Goal: Task Accomplishment & Management: Manage account settings

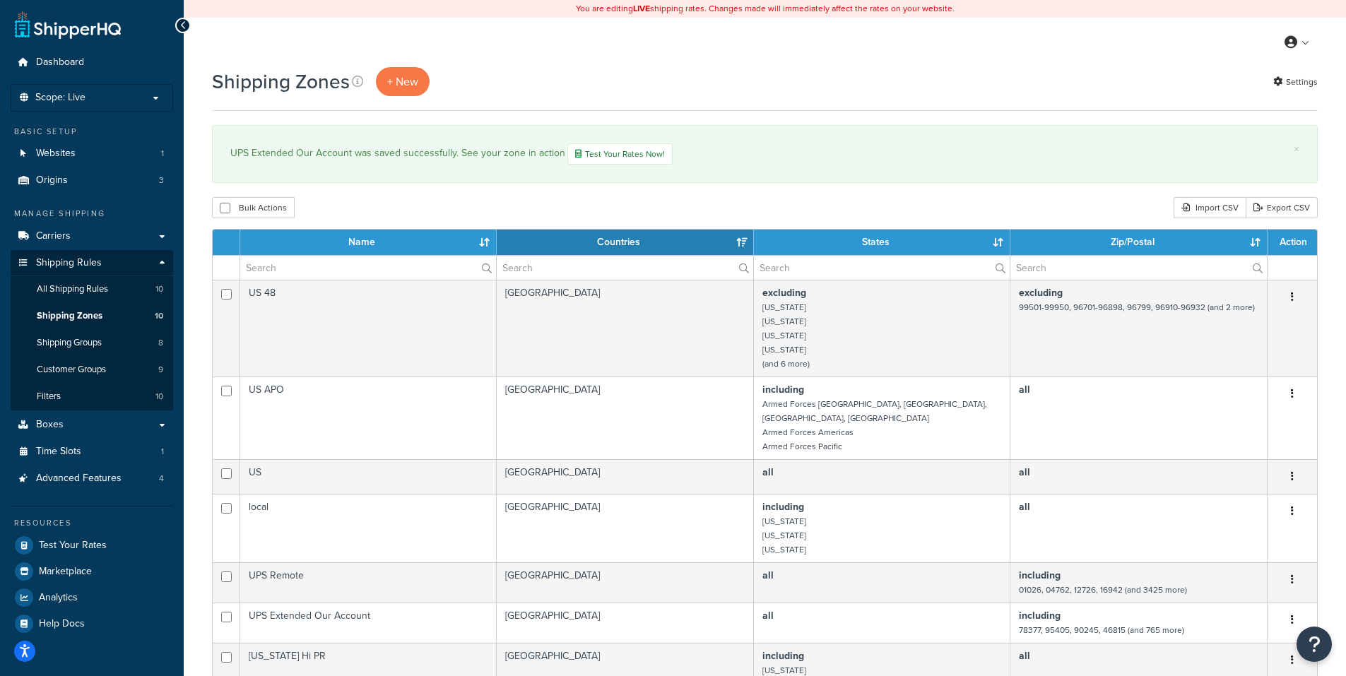
select select "15"
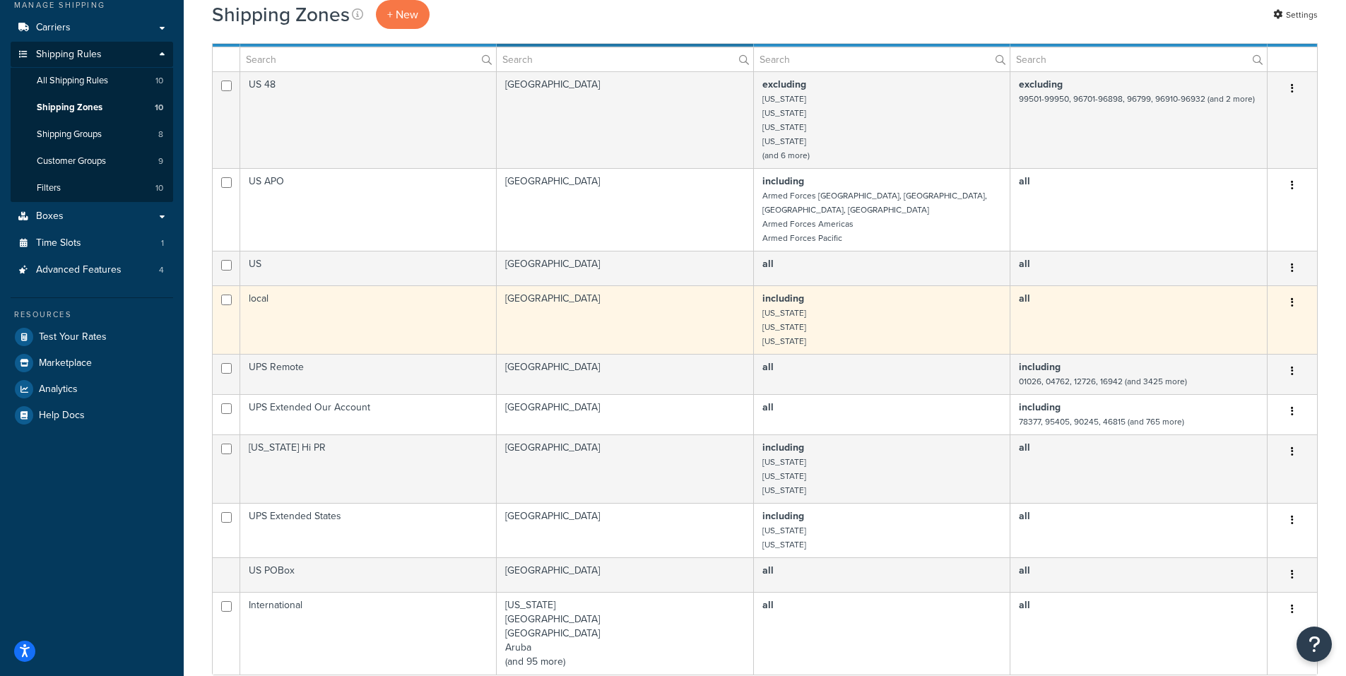
scroll to position [212, 0]
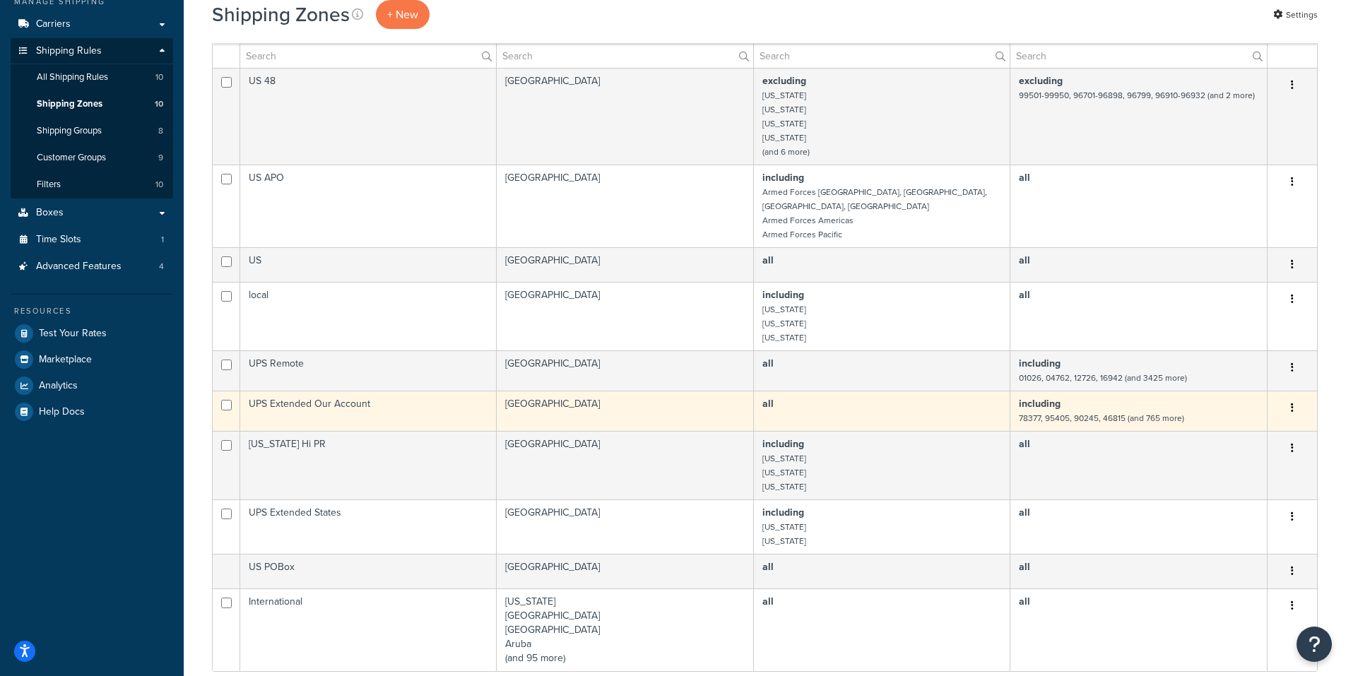
click at [1291, 403] on icon "button" at bounding box center [1292, 408] width 3 height 10
click at [1215, 420] on link "Edit" at bounding box center [1235, 423] width 112 height 29
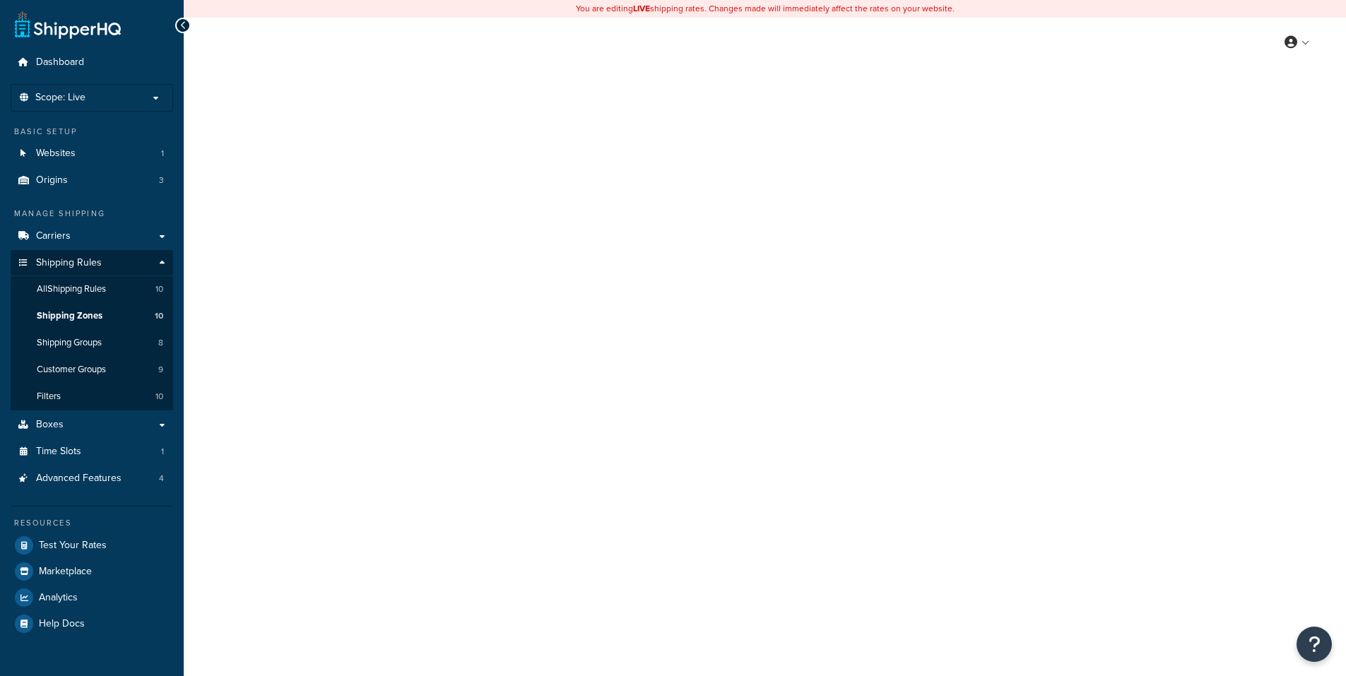
select select "including"
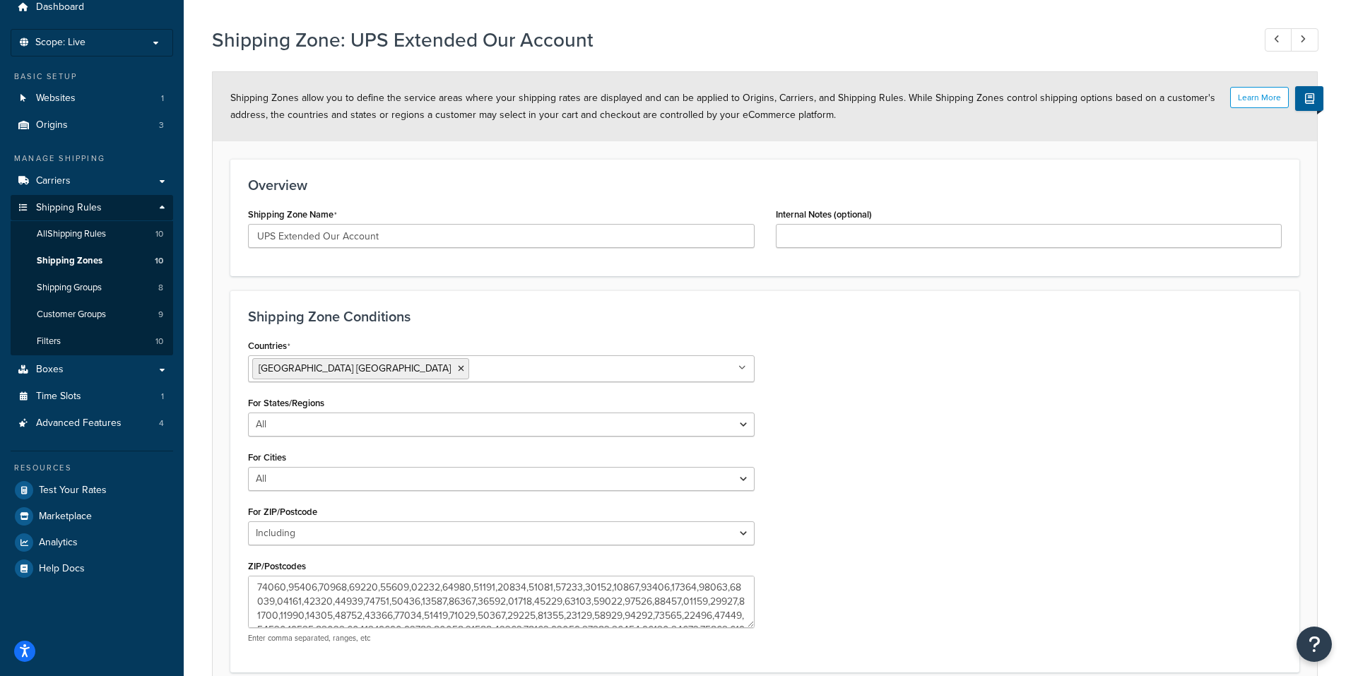
scroll to position [181, 0]
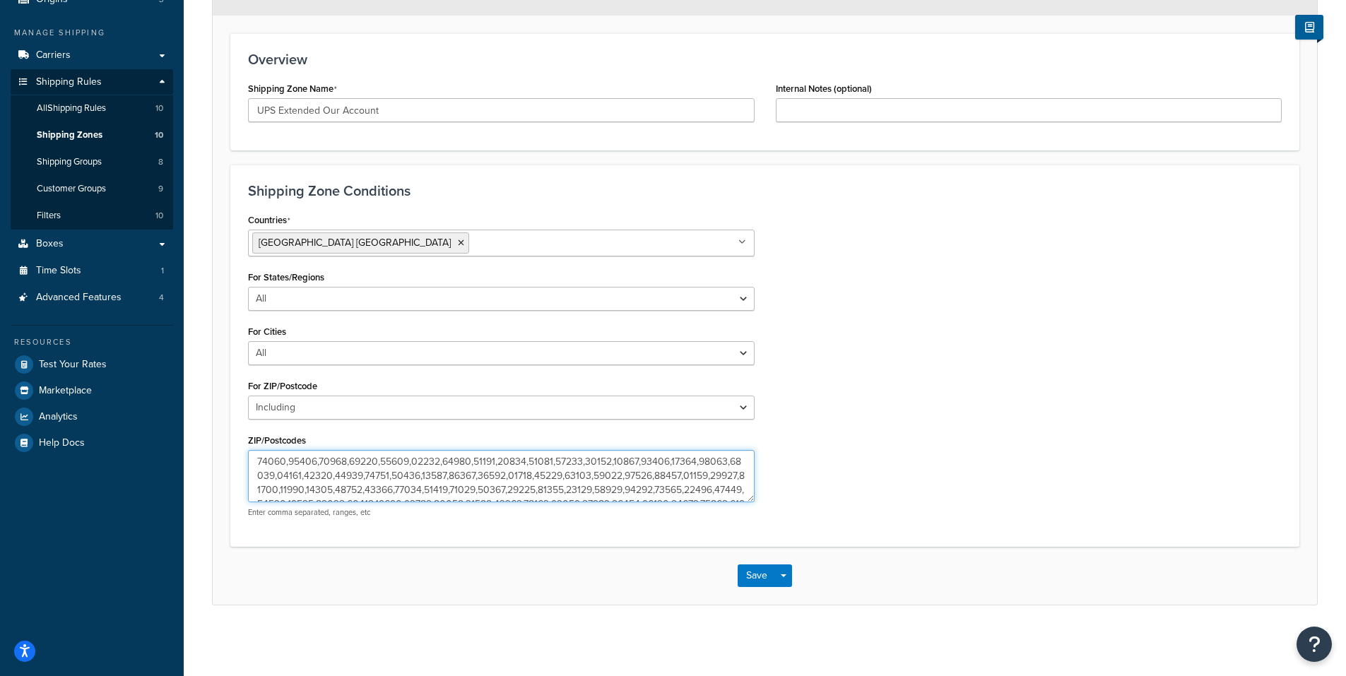
drag, startPoint x: 723, startPoint y: 463, endPoint x: 731, endPoint y: 478, distance: 16.7
click at [731, 478] on textarea "ZIP/Postcodes" at bounding box center [501, 476] width 507 height 52
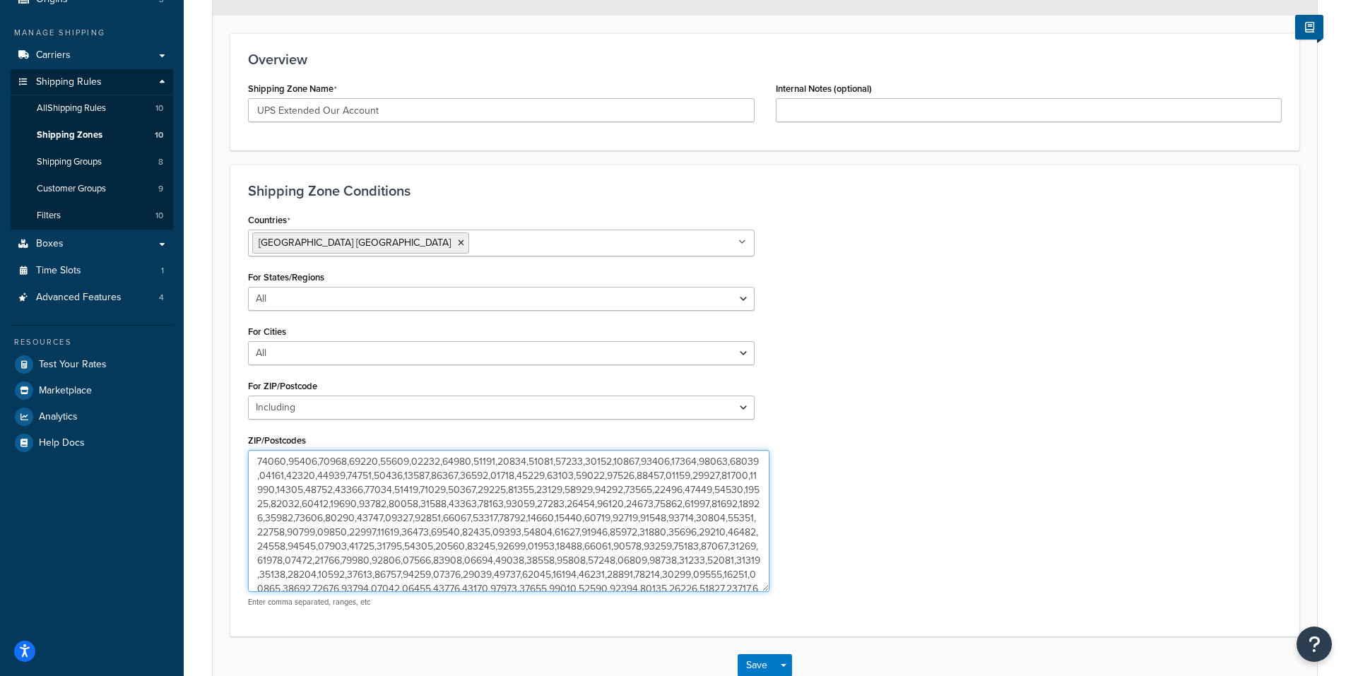
drag, startPoint x: 748, startPoint y: 497, endPoint x: 732, endPoint y: 586, distance: 90.5
click at [764, 592] on textarea "ZIP/Postcodes" at bounding box center [508, 521] width 521 height 142
click at [718, 575] on textarea "ZIP/Postcodes" at bounding box center [509, 524] width 523 height 148
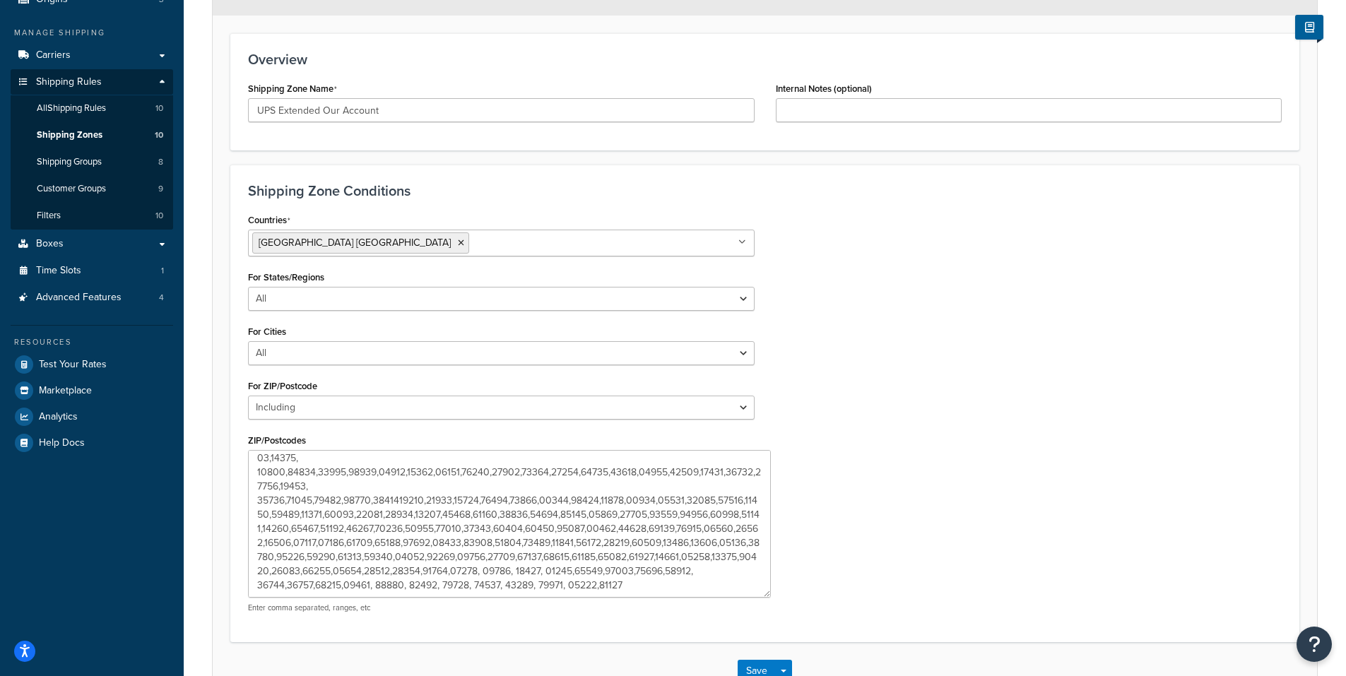
scroll to position [555, 0]
click at [653, 551] on textarea "ZIP/Postcodes" at bounding box center [509, 524] width 523 height 148
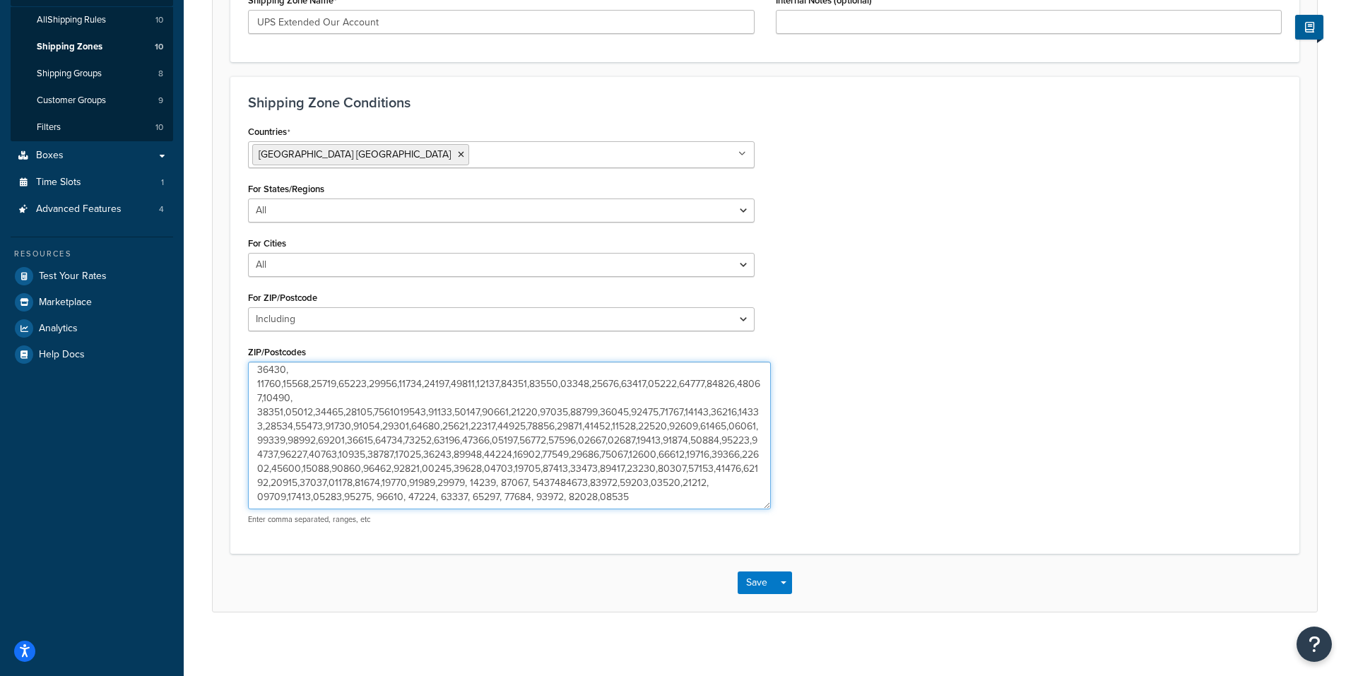
scroll to position [276, 0]
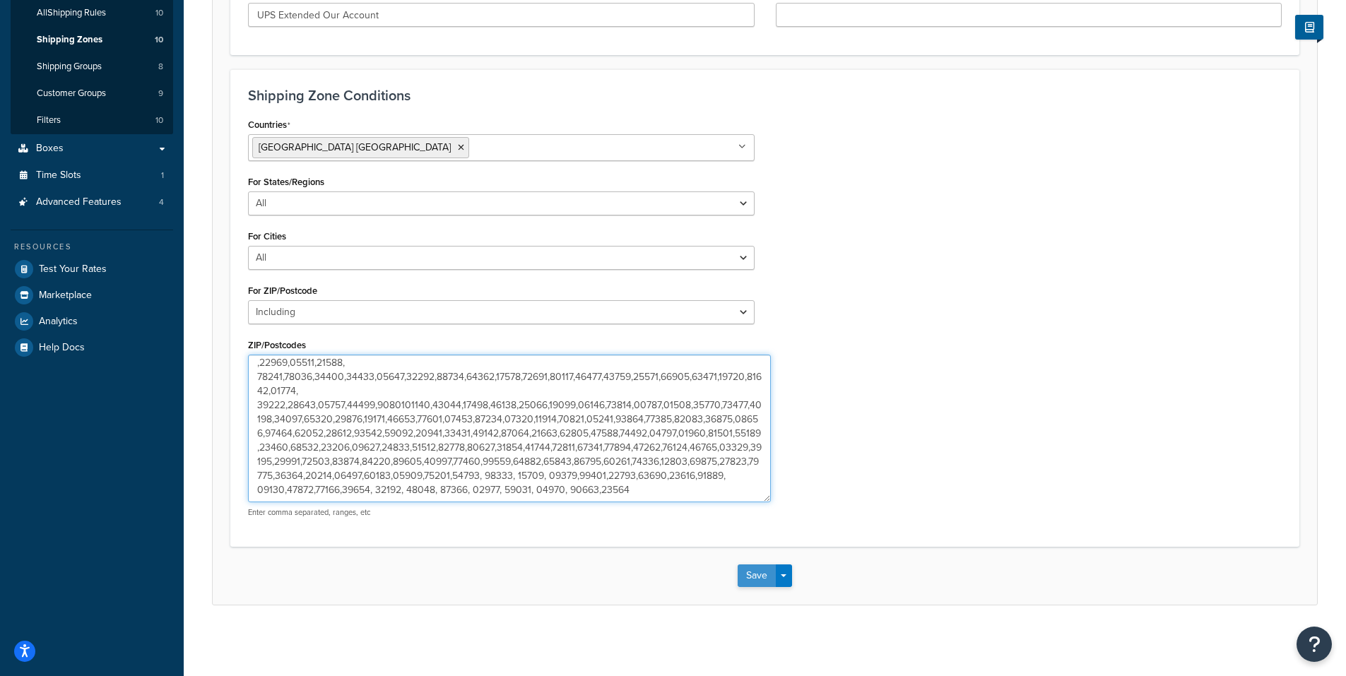
type textarea "78377,95405,90245,46815,76426,94928,93245,98387,36863,69045,69025,91737,77371,6…"
click at [752, 569] on button "Save" at bounding box center [756, 575] width 38 height 23
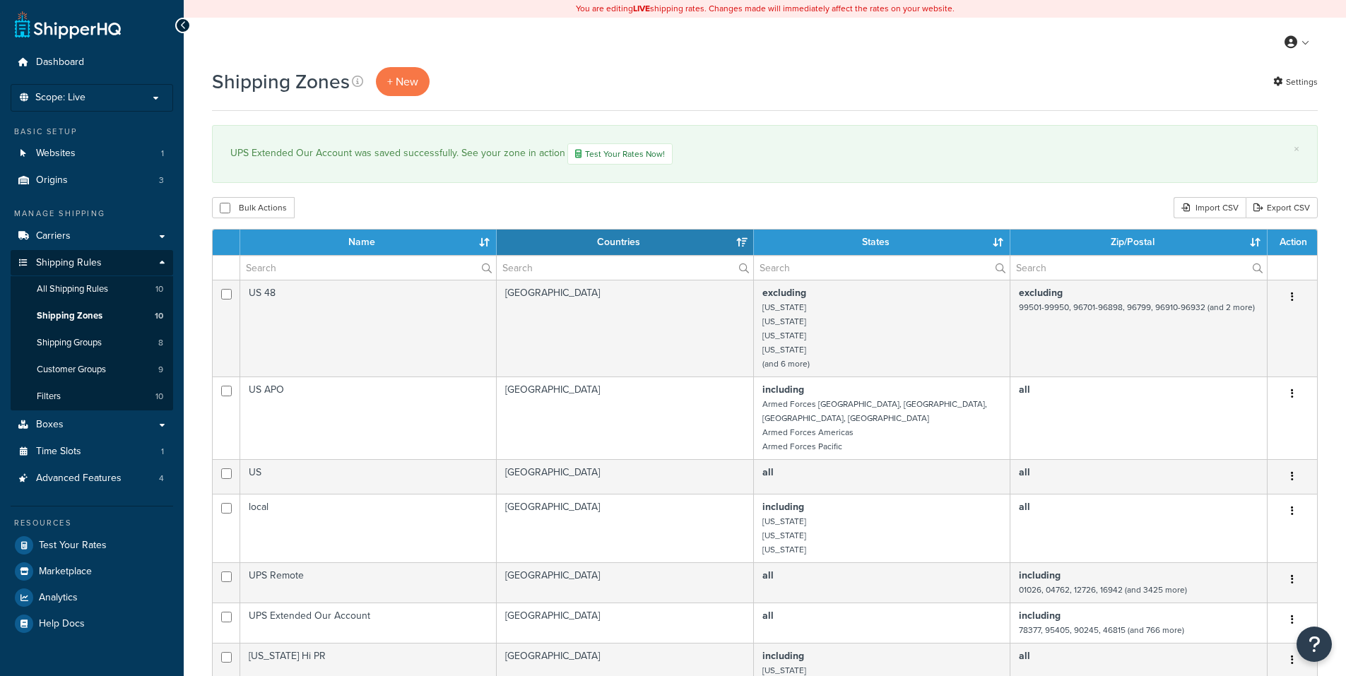
select select "15"
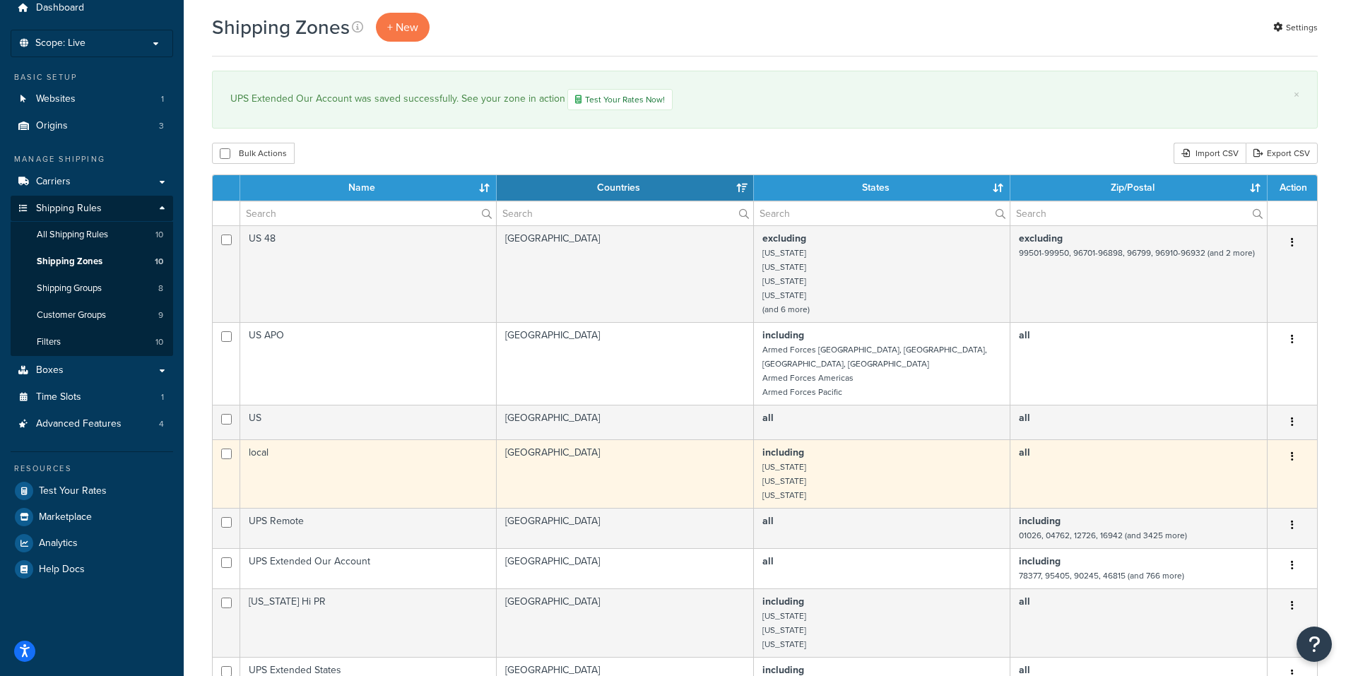
scroll to position [71, 0]
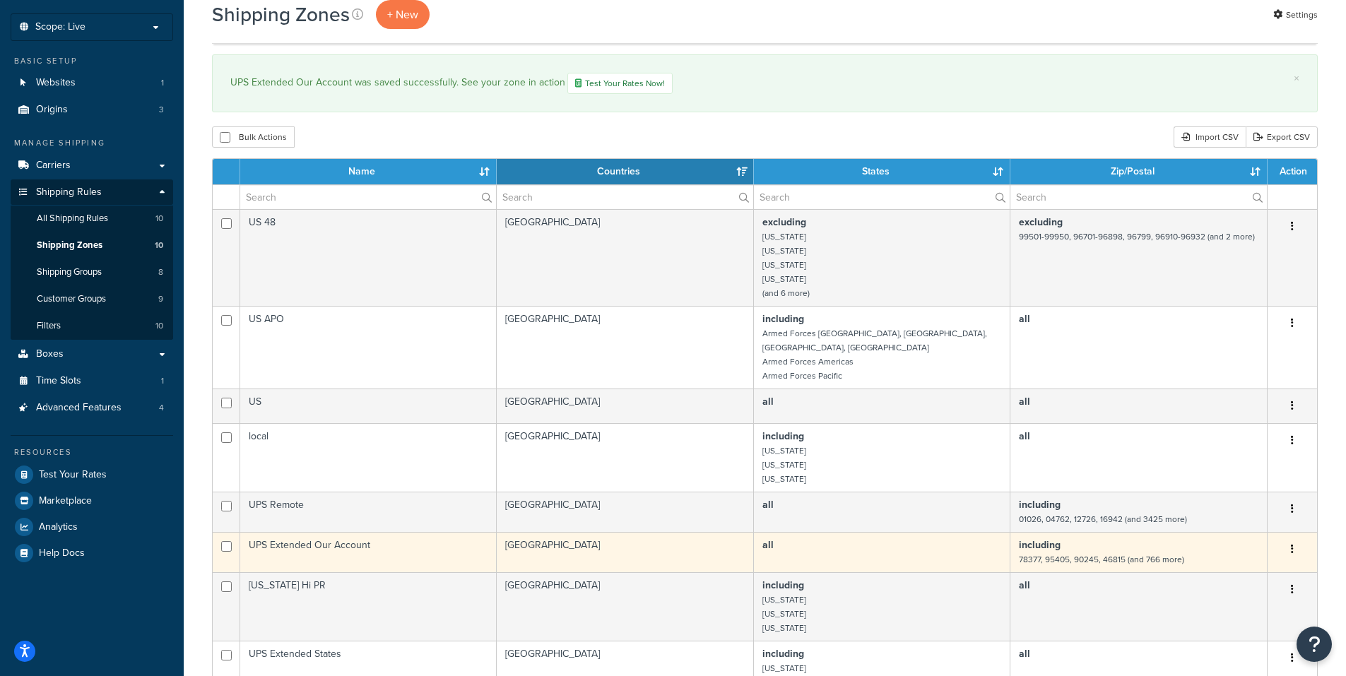
click at [1293, 544] on icon "button" at bounding box center [1292, 549] width 3 height 10
click at [1211, 556] on link "Edit" at bounding box center [1235, 564] width 112 height 29
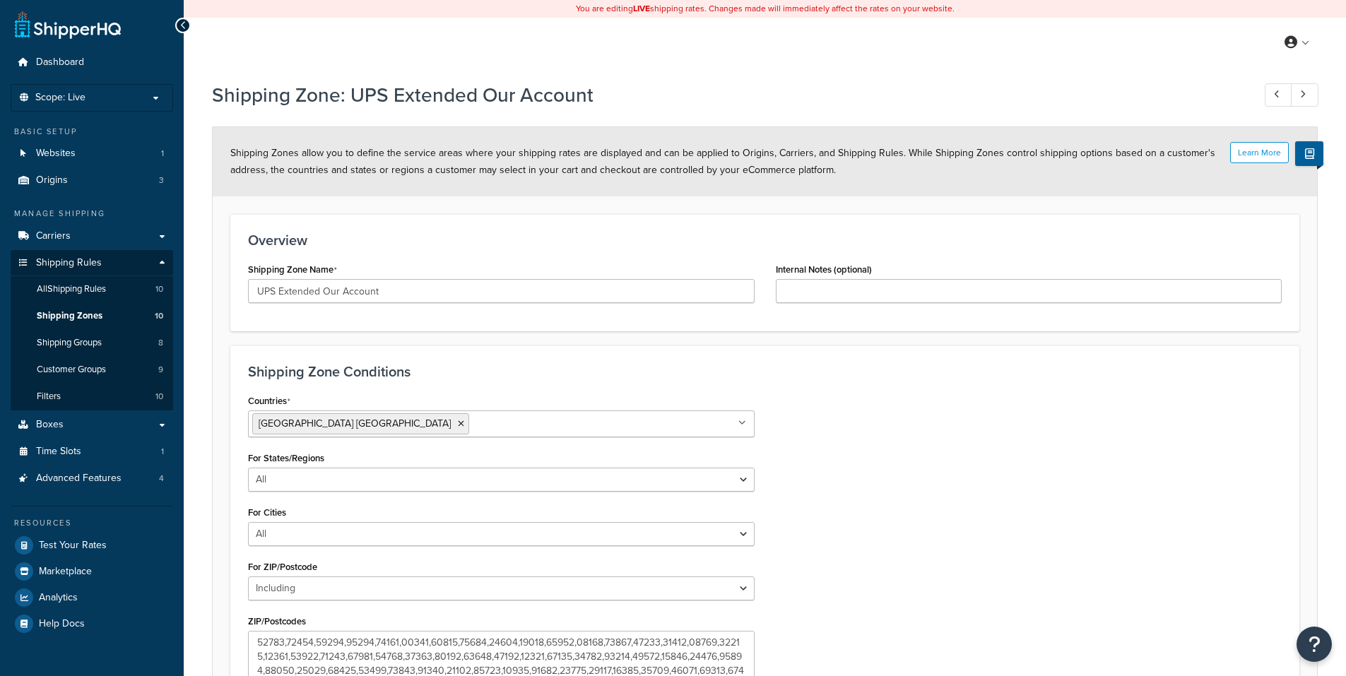
select select "including"
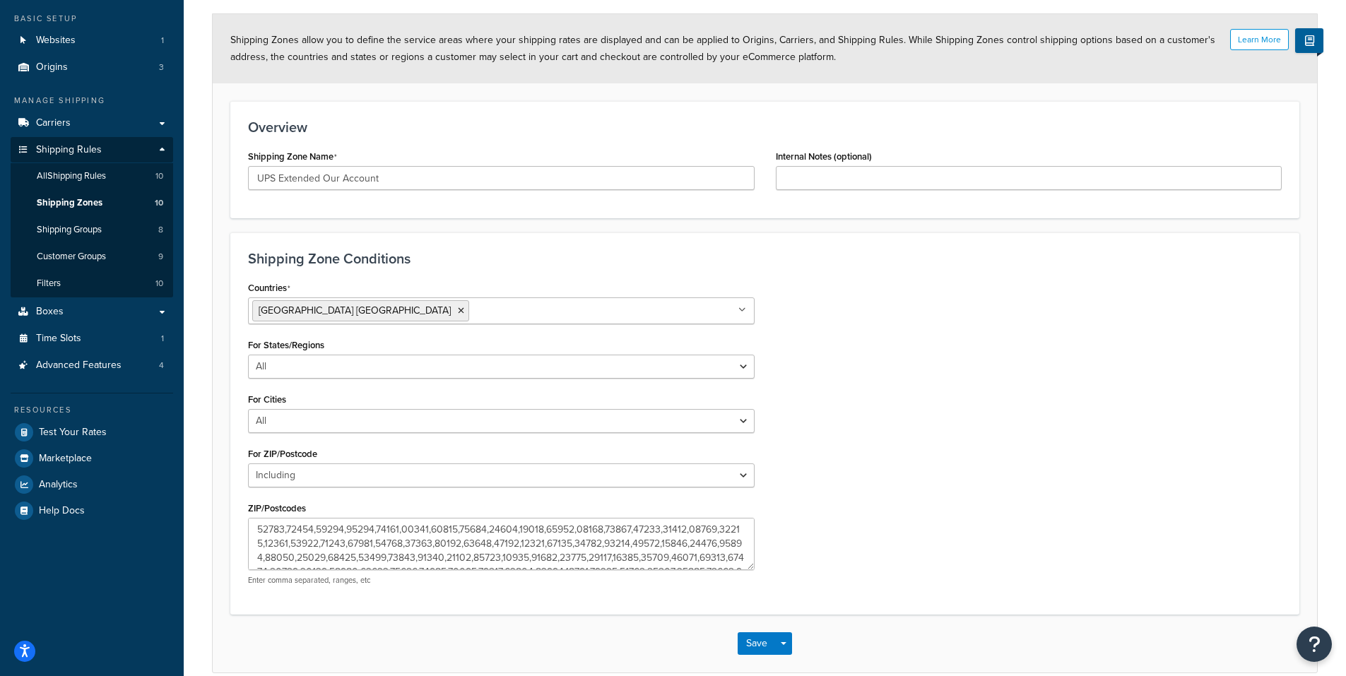
scroll to position [181, 0]
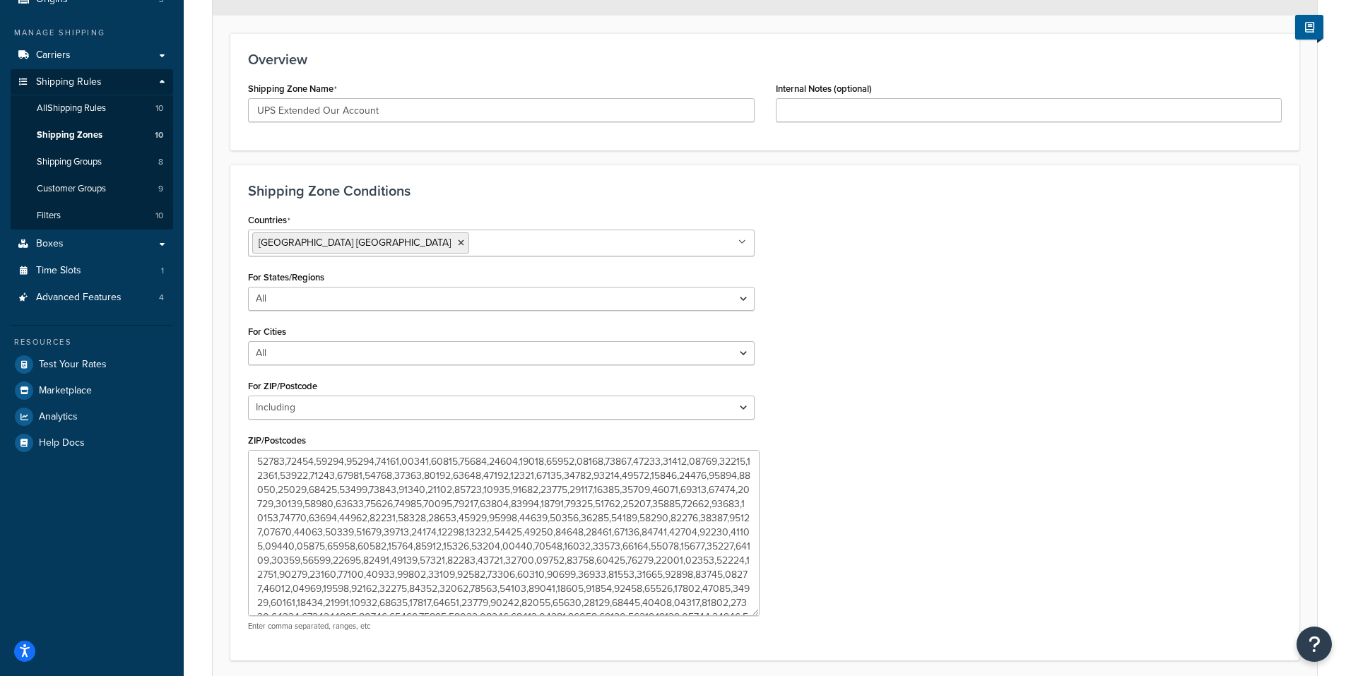
drag, startPoint x: 744, startPoint y: 505, endPoint x: 728, endPoint y: 603, distance: 98.7
click at [749, 608] on textarea "ZIP/Postcodes" at bounding box center [503, 533] width 511 height 166
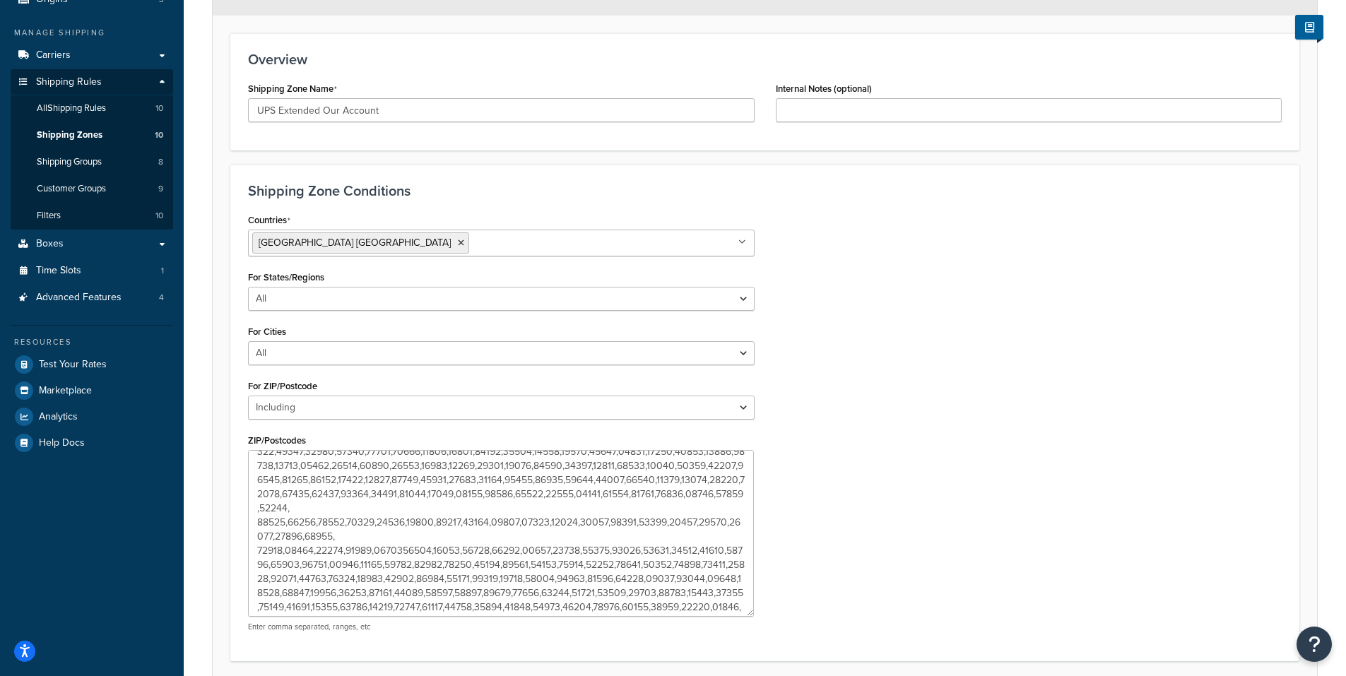
scroll to position [550, 0]
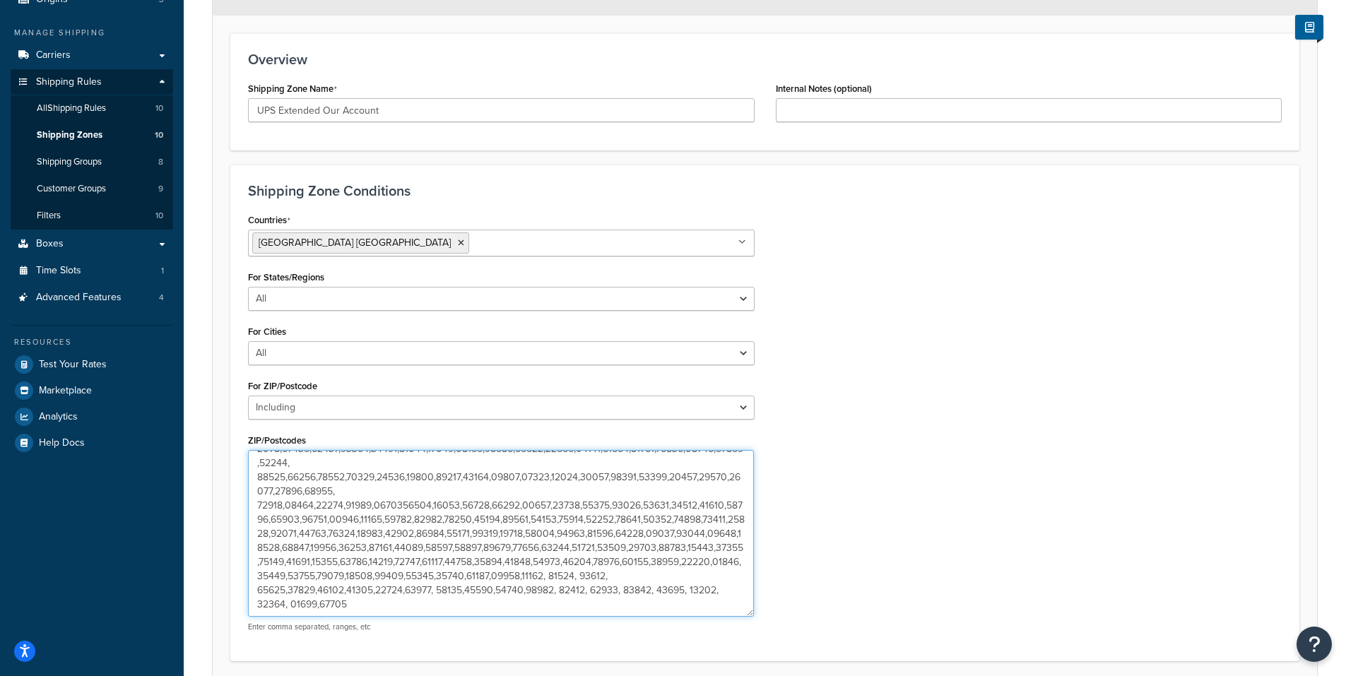
click at [466, 605] on textarea "ZIP/Postcodes" at bounding box center [501, 533] width 506 height 167
type textarea "78377,95405,90245,46815,76426,94928,93245,98387,36863,69045,69025,91737,77371,6…"
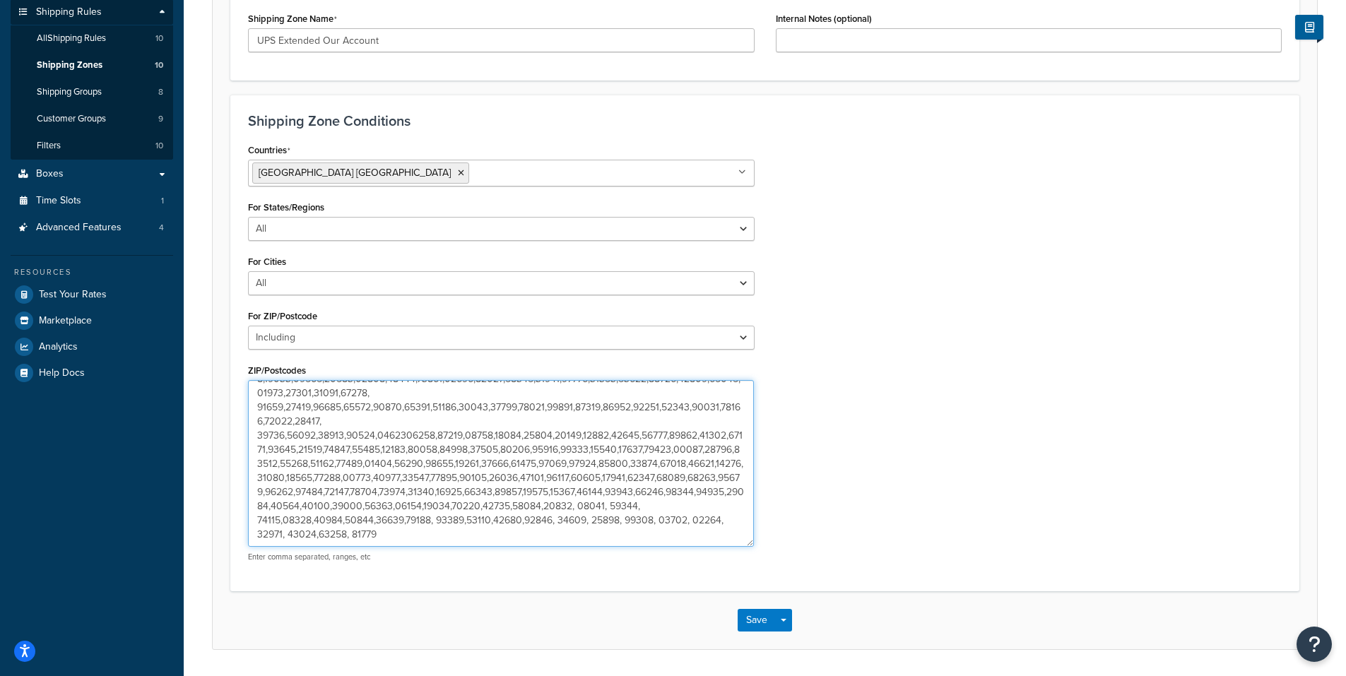
scroll to position [295, 0]
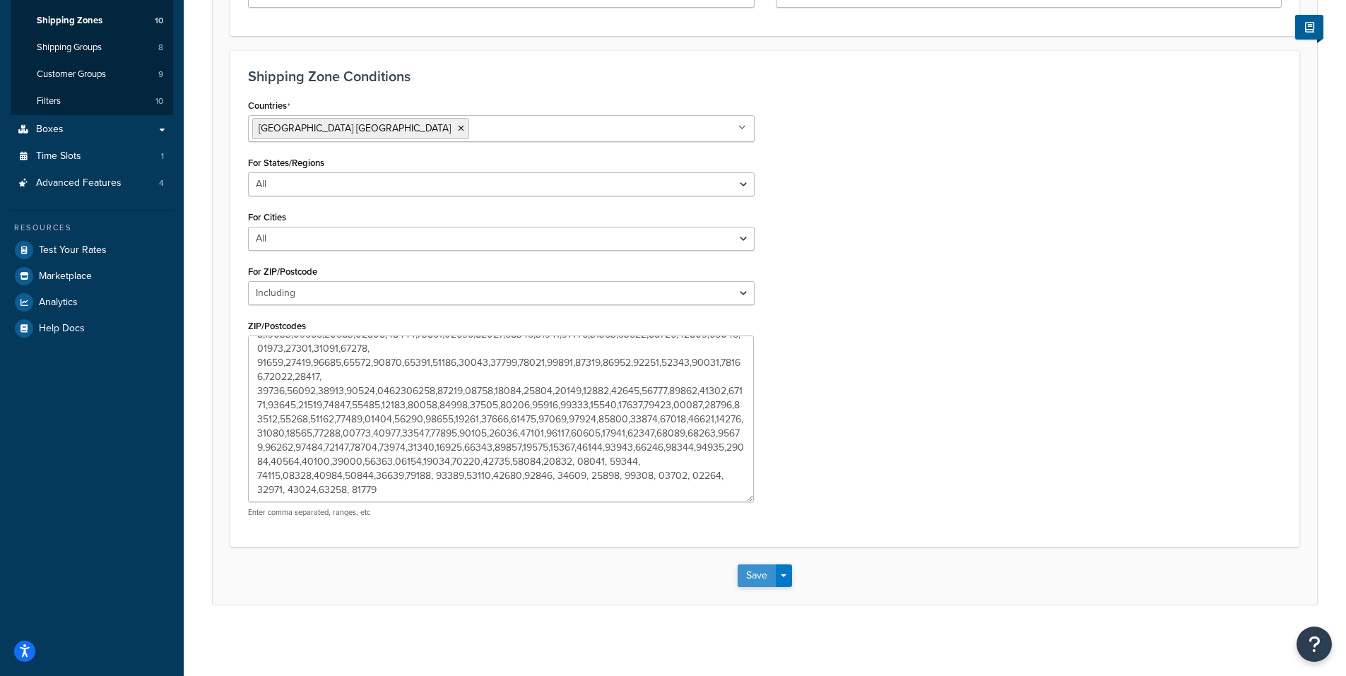
click at [754, 570] on button "Save" at bounding box center [756, 575] width 38 height 23
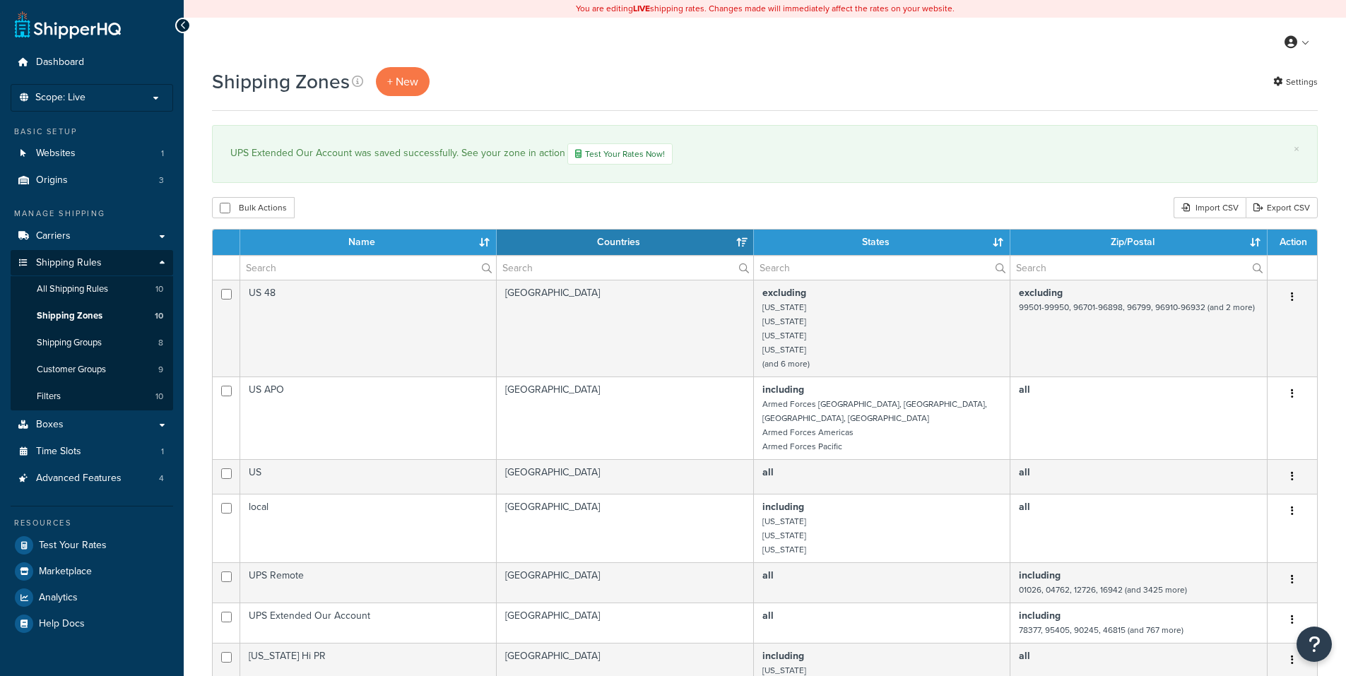
select select "15"
